Goal: Task Accomplishment & Management: Manage account settings

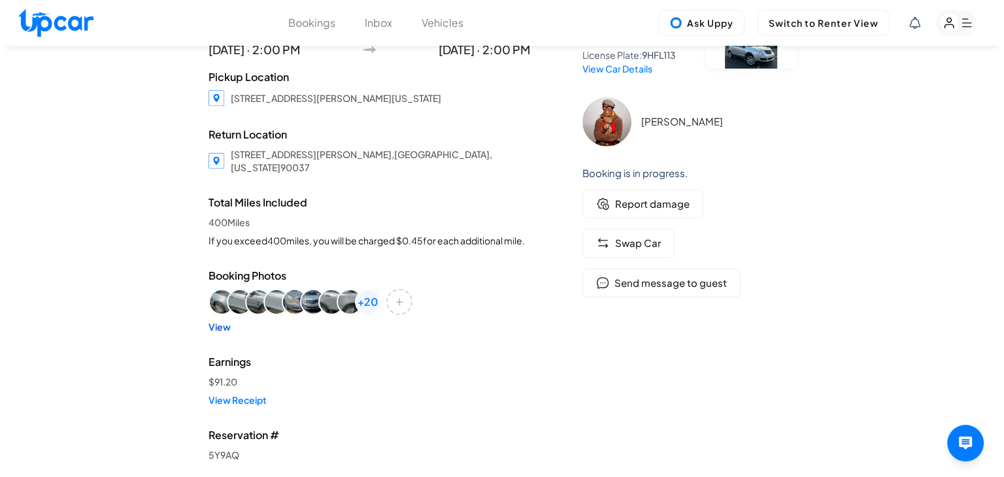
scroll to position [131, 0]
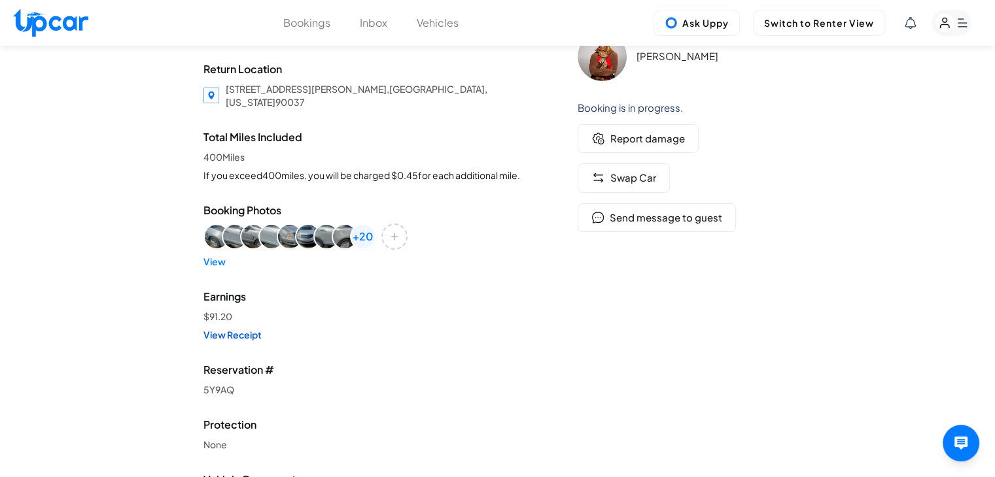
click at [248, 333] on link "View Receipt" at bounding box center [364, 334] width 322 height 13
click at [955, 21] on rect "button" at bounding box center [951, 23] width 40 height 26
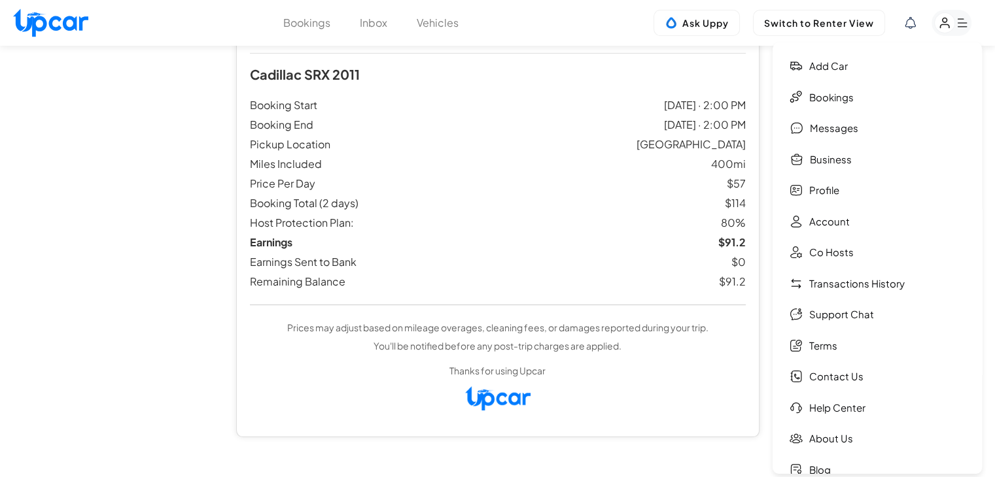
click at [957, 19] on rect "button" at bounding box center [951, 23] width 40 height 26
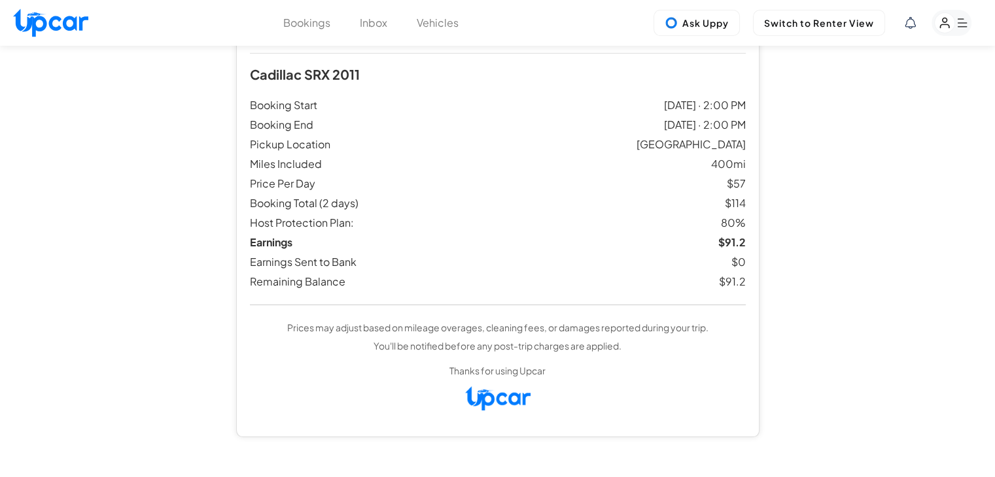
click at [957, 19] on rect "button" at bounding box center [951, 23] width 40 height 26
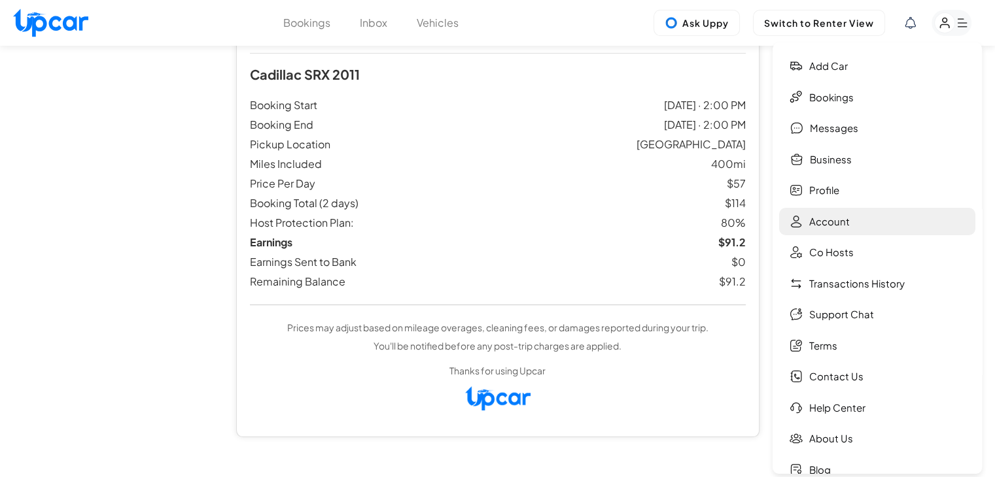
click at [862, 224] on link "Account" at bounding box center [877, 222] width 196 height 28
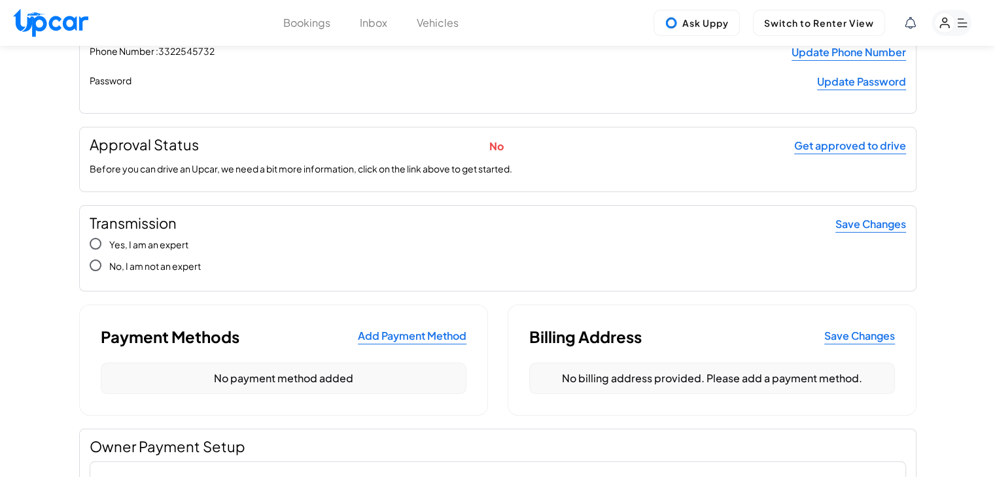
scroll to position [196, 0]
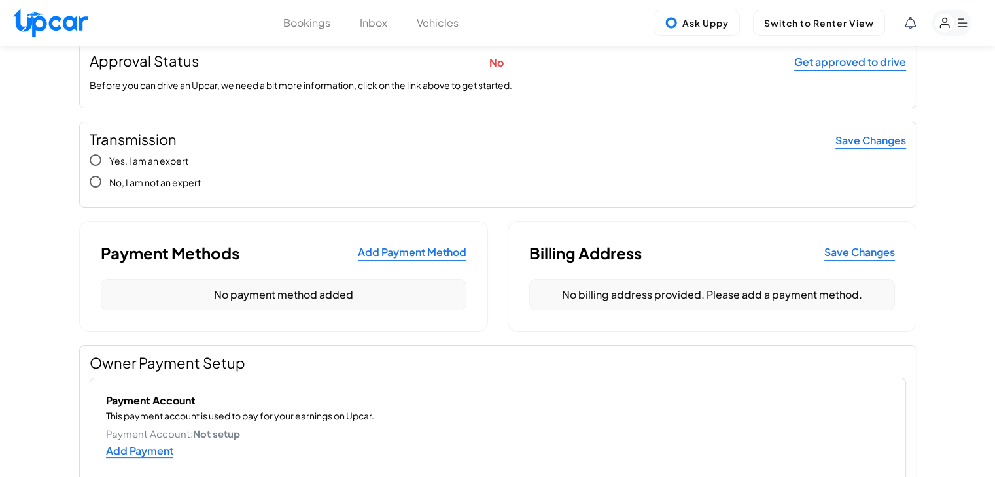
click at [405, 256] on button "Add Payment Method" at bounding box center [412, 253] width 109 height 16
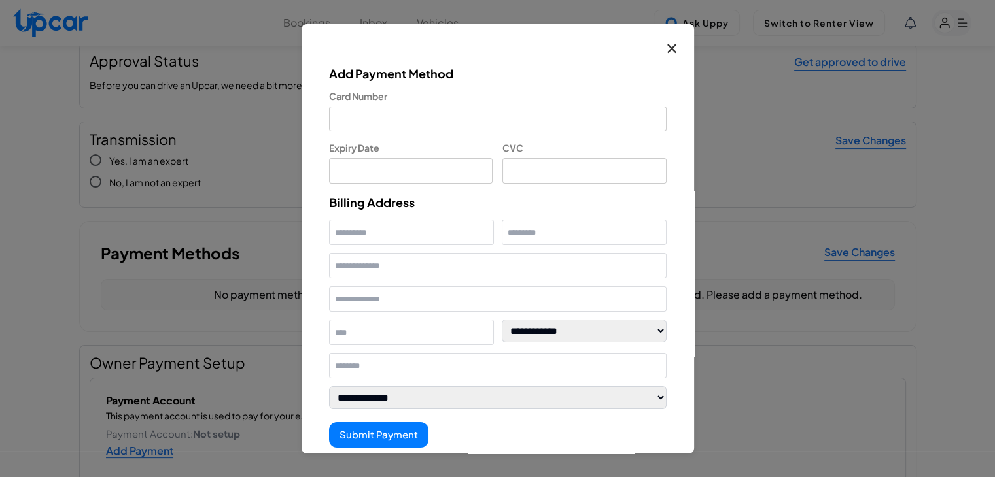
click at [660, 50] on button "✕" at bounding box center [672, 48] width 24 height 26
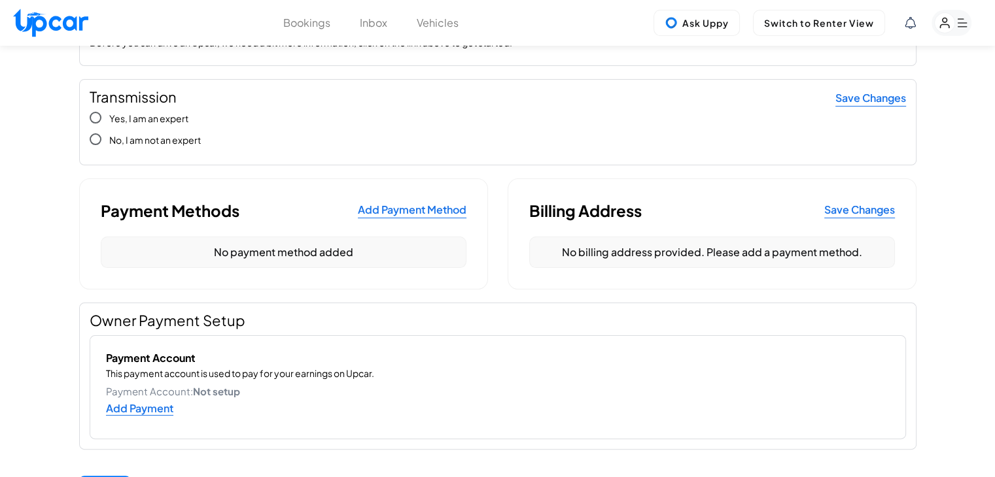
scroll to position [262, 0]
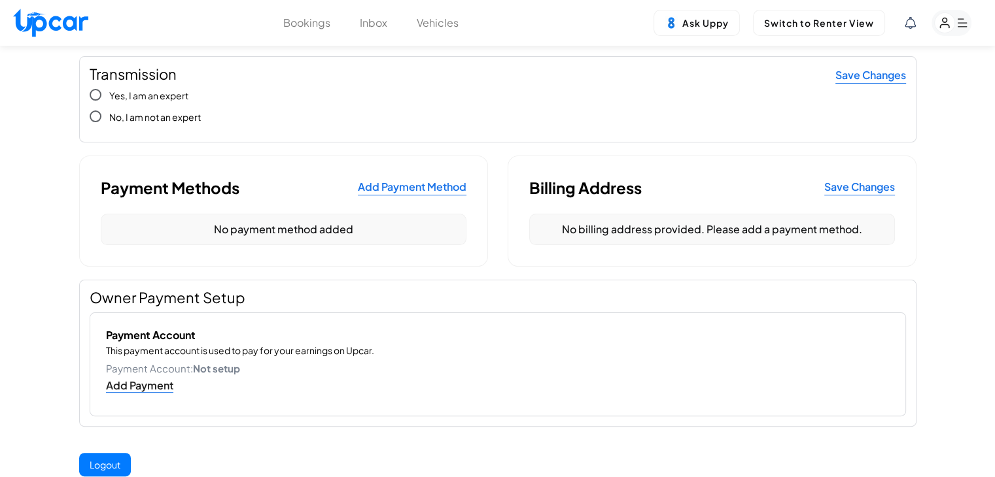
click at [167, 388] on link "Add Payment" at bounding box center [139, 386] width 67 height 14
